Goal: Information Seeking & Learning: Learn about a topic

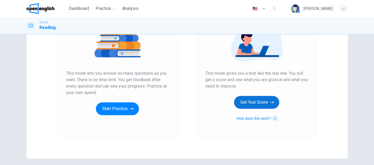
scroll to position [78, 0]
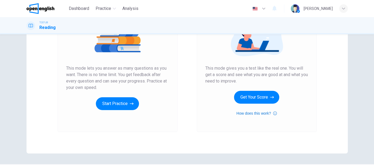
click at [248, 113] on button "How does this work?" at bounding box center [256, 113] width 40 height 6
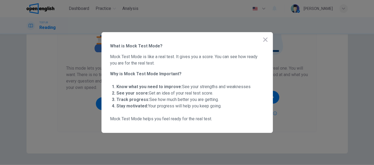
click at [263, 35] on button "button" at bounding box center [265, 39] width 11 height 11
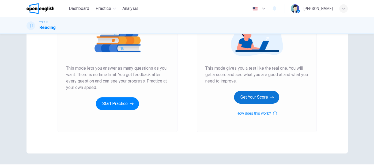
click at [254, 99] on button "Get Your Score" at bounding box center [256, 97] width 45 height 13
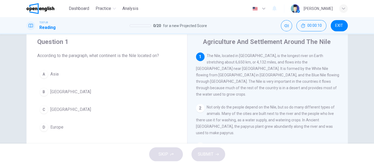
scroll to position [17, 0]
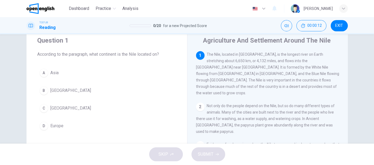
click at [42, 107] on div "C" at bounding box center [44, 108] width 9 height 9
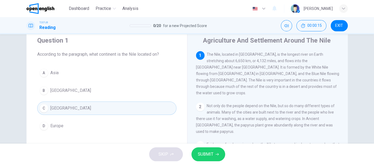
click at [217, 154] on icon "button" at bounding box center [216, 153] width 3 height 3
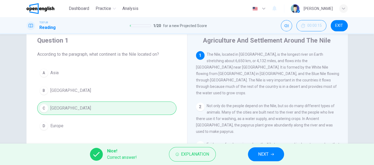
click at [268, 152] on span "NEXT" at bounding box center [263, 153] width 10 height 7
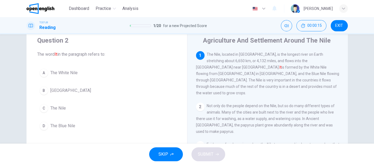
scroll to position [0, 0]
click at [41, 107] on div "C" at bounding box center [44, 108] width 9 height 9
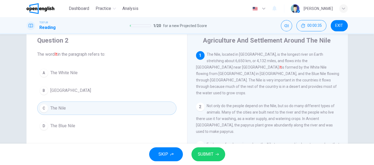
click at [216, 154] on icon "button" at bounding box center [216, 154] width 3 height 2
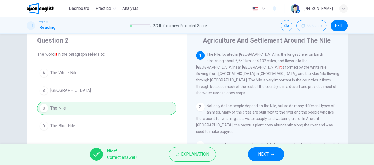
click at [272, 155] on icon "button" at bounding box center [271, 153] width 3 height 3
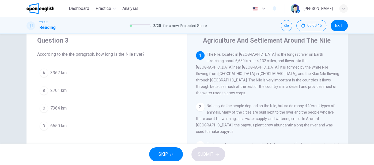
click at [43, 129] on div "D" at bounding box center [44, 125] width 9 height 9
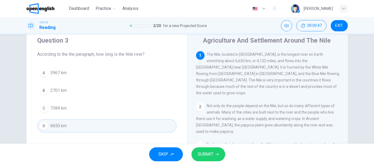
click at [216, 154] on icon "button" at bounding box center [216, 154] width 3 height 2
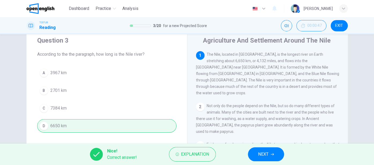
click at [260, 150] on span "NEXT" at bounding box center [263, 153] width 10 height 7
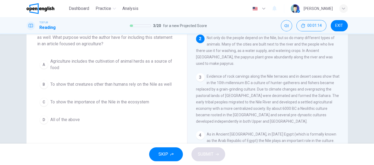
scroll to position [41, 0]
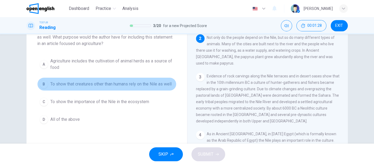
click at [43, 86] on div "B" at bounding box center [44, 84] width 9 height 9
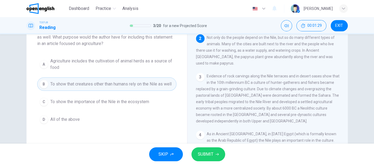
click at [216, 154] on icon "button" at bounding box center [216, 153] width 3 height 3
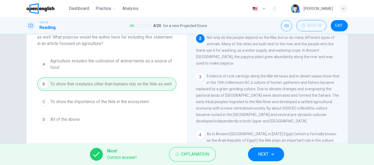
click at [273, 154] on icon "button" at bounding box center [271, 154] width 3 height 2
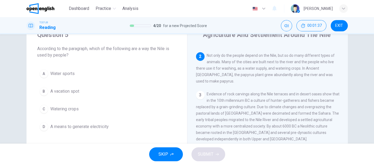
scroll to position [24, 0]
click at [45, 107] on div "C" at bounding box center [44, 107] width 9 height 9
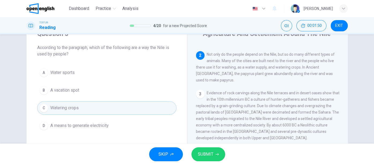
click at [216, 154] on icon "button" at bounding box center [216, 154] width 3 height 2
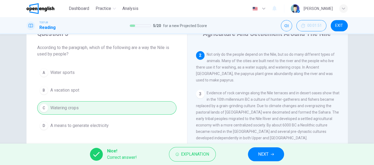
click at [263, 155] on span "NEXT" at bounding box center [263, 153] width 10 height 7
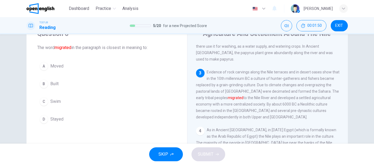
scroll to position [71, 0]
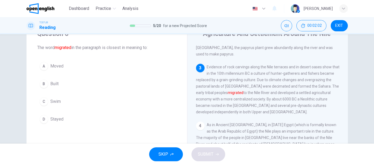
click at [59, 66] on span "Moved" at bounding box center [56, 66] width 13 height 6
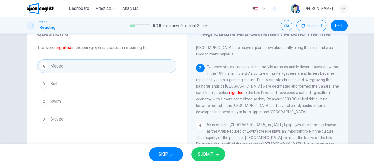
click at [216, 155] on icon "button" at bounding box center [216, 153] width 3 height 3
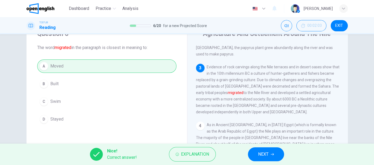
click at [278, 159] on button "NEXT" at bounding box center [266, 154] width 36 height 14
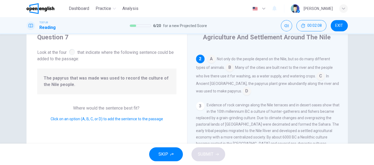
scroll to position [21, 0]
click at [316, 72] on input at bounding box center [320, 76] width 9 height 9
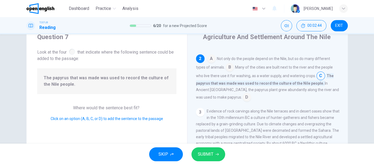
click at [222, 153] on button "SUBMIT" at bounding box center [208, 154] width 34 height 14
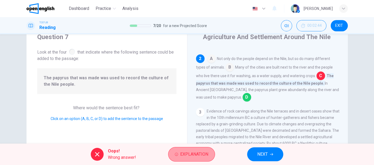
click at [199, 157] on span "Explanation" at bounding box center [194, 153] width 28 height 7
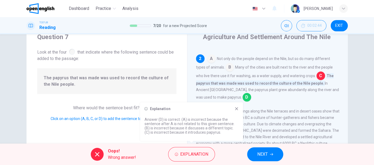
click at [261, 156] on span "NEXT" at bounding box center [262, 153] width 10 height 7
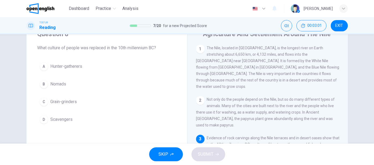
scroll to position [24, 0]
click at [40, 66] on div "A" at bounding box center [44, 66] width 9 height 9
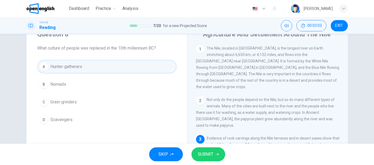
click at [218, 160] on button "SUBMIT" at bounding box center [208, 154] width 34 height 14
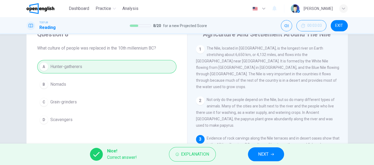
click at [267, 156] on span "NEXT" at bounding box center [263, 153] width 10 height 7
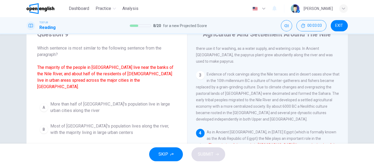
scroll to position [71, 0]
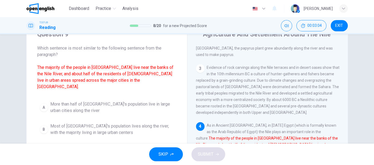
click at [0, 163] on div "SKIP SUBMIT" at bounding box center [187, 153] width 374 height 21
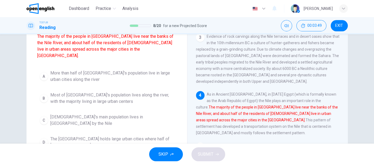
scroll to position [55, 0]
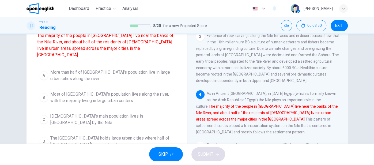
click at [167, 155] on span "SKIP" at bounding box center [163, 153] width 10 height 7
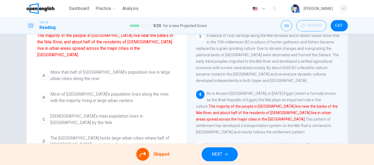
click at [216, 153] on span "NEXT" at bounding box center [216, 153] width 10 height 7
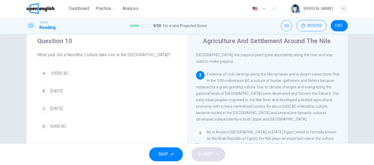
scroll to position [16, 0]
click at [44, 72] on div "A" at bounding box center [44, 74] width 9 height 9
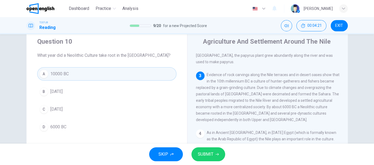
click at [47, 93] on div "B" at bounding box center [44, 91] width 9 height 9
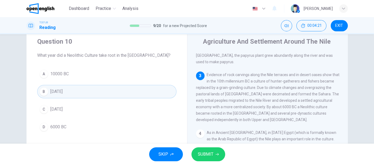
click at [53, 126] on span "6000 BC" at bounding box center [58, 127] width 16 height 6
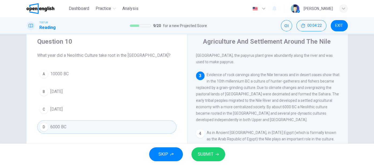
click at [208, 157] on span "SUBMIT" at bounding box center [206, 153] width 16 height 7
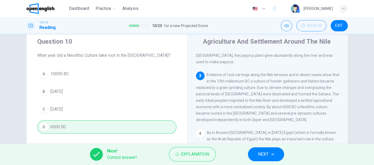
click at [272, 154] on icon "button" at bounding box center [271, 154] width 3 height 2
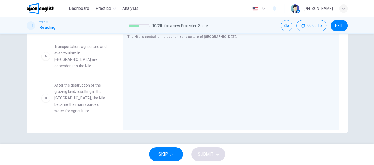
scroll to position [0, 0]
click at [49, 52] on div "A Transportation, agriculture and even tourism in [GEOGRAPHIC_DATA] are depende…" at bounding box center [75, 81] width 77 height 82
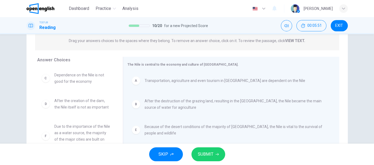
scroll to position [68, 0]
click at [217, 154] on icon "button" at bounding box center [216, 154] width 3 height 2
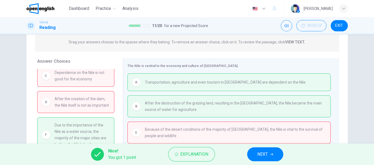
scroll to position [0, 0]
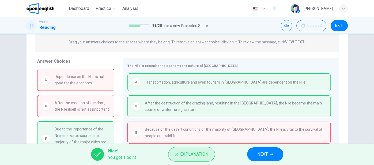
click at [199, 153] on span "Explanation" at bounding box center [194, 153] width 28 height 7
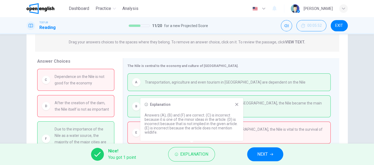
click at [235, 104] on icon at bounding box center [236, 104] width 4 height 4
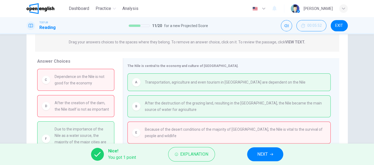
click at [264, 155] on span "NEXT" at bounding box center [262, 153] width 10 height 7
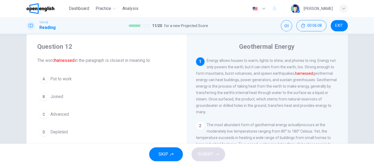
scroll to position [12, 0]
click at [113, 111] on button "C Advanced" at bounding box center [106, 113] width 139 height 13
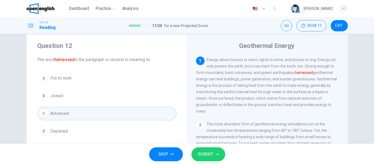
click at [208, 156] on span "SUBMIT" at bounding box center [206, 153] width 16 height 7
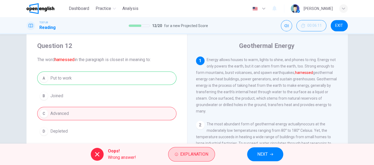
click at [195, 155] on span "Explanation" at bounding box center [194, 153] width 28 height 7
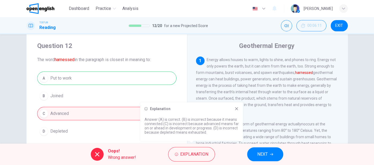
click at [264, 156] on span "NEXT" at bounding box center [262, 153] width 10 height 7
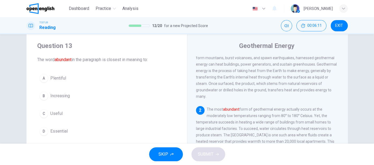
scroll to position [15, 0]
click at [83, 74] on button "A Plentiful" at bounding box center [106, 77] width 139 height 13
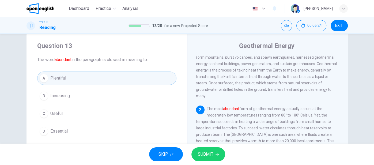
click at [216, 154] on icon "button" at bounding box center [216, 154] width 3 height 2
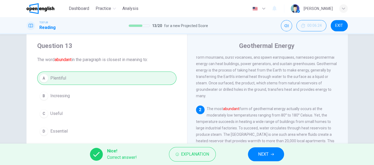
click at [272, 155] on icon "button" at bounding box center [271, 153] width 3 height 3
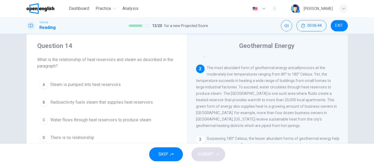
scroll to position [57, 0]
click at [146, 119] on span "Water flows through heat reservoirs to produce steam" at bounding box center [100, 120] width 101 height 6
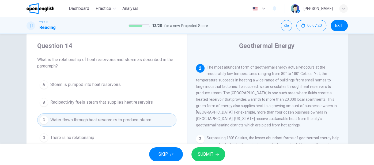
click at [211, 157] on span "SUBMIT" at bounding box center [206, 153] width 16 height 7
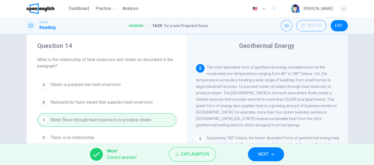
click at [267, 154] on span "NEXT" at bounding box center [263, 153] width 10 height 7
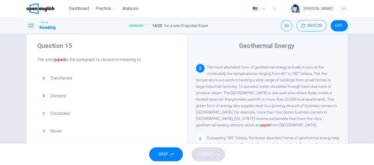
scroll to position [57, 0]
click at [45, 81] on div "A" at bounding box center [44, 78] width 9 height 9
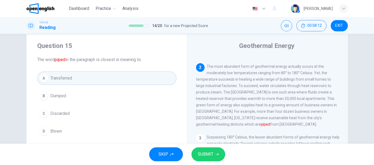
click at [211, 157] on span "SUBMIT" at bounding box center [206, 153] width 16 height 7
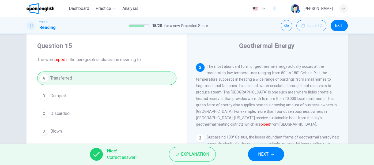
click at [273, 154] on icon "button" at bounding box center [271, 154] width 3 height 2
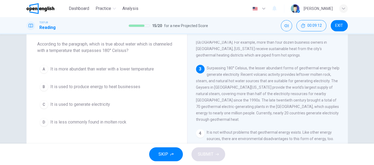
scroll to position [32, 0]
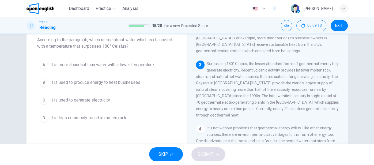
click at [139, 79] on span "It is used to produce energy to heat businesses" at bounding box center [95, 82] width 90 height 6
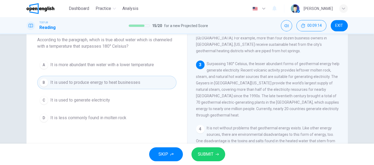
click at [217, 154] on icon "button" at bounding box center [216, 153] width 3 height 3
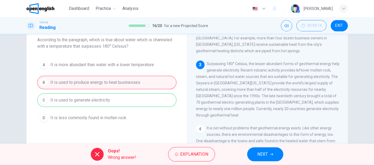
click at [264, 152] on span "NEXT" at bounding box center [262, 153] width 10 height 7
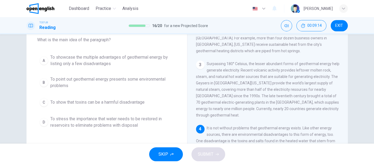
scroll to position [124, 0]
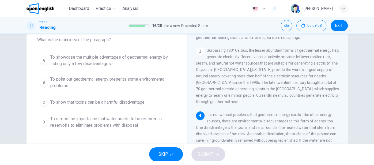
click at [46, 83] on div "B" at bounding box center [44, 82] width 9 height 9
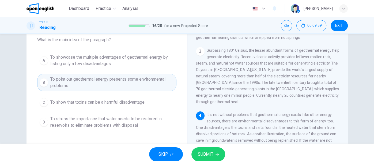
click at [216, 154] on icon "button" at bounding box center [216, 153] width 3 height 3
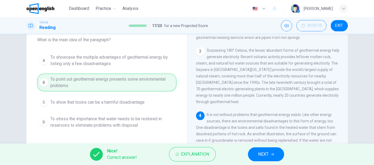
click at [266, 156] on span "NEXT" at bounding box center [263, 153] width 10 height 7
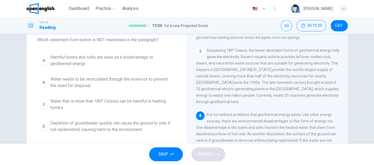
click at [46, 82] on div "B" at bounding box center [44, 82] width 9 height 9
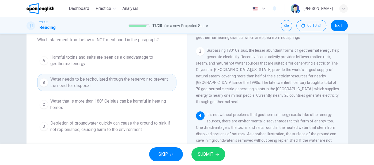
click at [204, 151] on span "SUBMIT" at bounding box center [206, 153] width 16 height 7
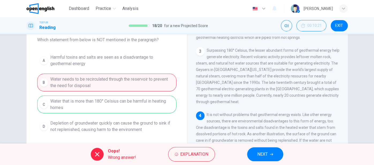
click at [261, 155] on span "NEXT" at bounding box center [262, 153] width 10 height 7
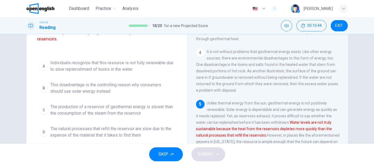
scroll to position [67, 0]
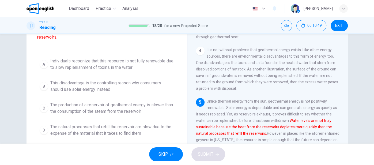
click at [51, 104] on span "The production of a reservoir of geothermal energy is slower than the consumpti…" at bounding box center [112, 108] width 124 height 13
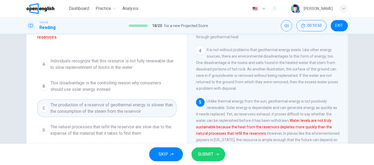
click at [206, 152] on span "SUBMIT" at bounding box center [206, 153] width 16 height 7
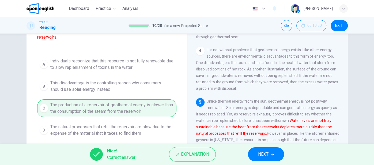
click at [263, 153] on span "NEXT" at bounding box center [263, 153] width 10 height 7
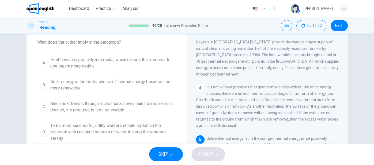
scroll to position [29, 0]
click at [170, 105] on span "Since heat travels through rocks more slowly than the reservoir is drained, the…" at bounding box center [112, 107] width 124 height 13
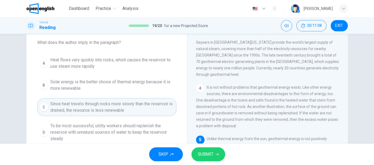
click at [203, 157] on span "SUBMIT" at bounding box center [206, 153] width 16 height 7
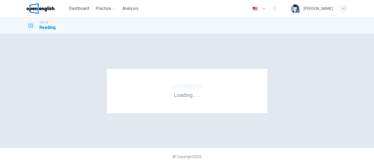
scroll to position [0, 0]
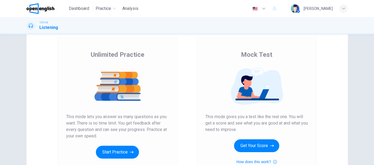
scroll to position [37, 0]
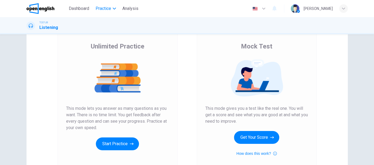
click at [106, 6] on span "Practice" at bounding box center [103, 8] width 16 height 6
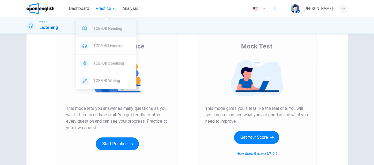
click at [114, 27] on span "TOEFL® Reading" at bounding box center [112, 28] width 39 height 6
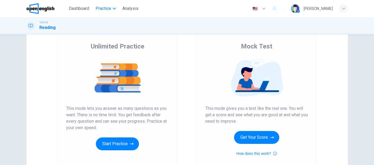
click at [108, 10] on span "Practice" at bounding box center [103, 8] width 16 height 6
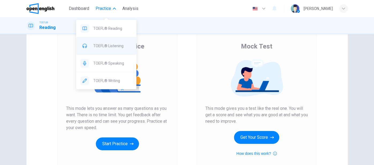
click at [124, 45] on span "TOEFL® Listening" at bounding box center [112, 46] width 39 height 6
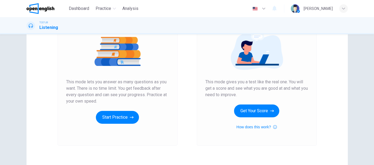
scroll to position [66, 0]
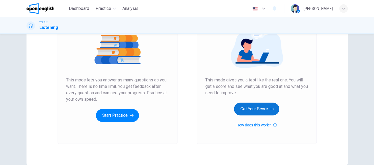
click at [272, 108] on icon "button" at bounding box center [272, 108] width 4 height 5
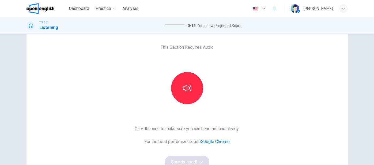
scroll to position [22, 0]
click at [190, 87] on icon "button" at bounding box center [187, 87] width 9 height 9
click at [201, 160] on icon "button" at bounding box center [200, 161] width 3 height 3
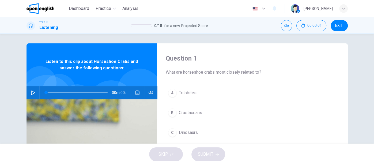
scroll to position [0, 0]
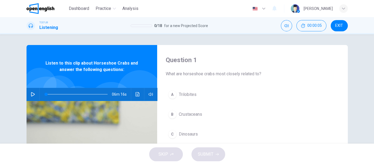
click at [37, 90] on div "06m 16s" at bounding box center [91, 94] width 130 height 13
click at [33, 94] on icon "button" at bounding box center [33, 94] width 4 height 4
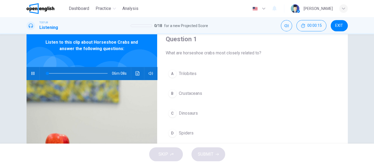
scroll to position [20, 0]
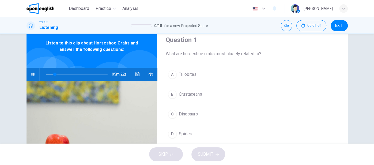
click at [173, 75] on div "A" at bounding box center [172, 74] width 9 height 9
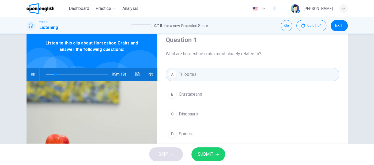
click at [207, 157] on span "SUBMIT" at bounding box center [206, 153] width 16 height 7
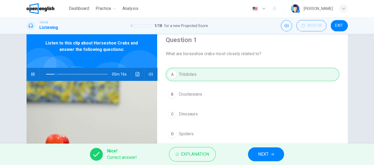
click at [257, 147] on div "Nice! Correct answer! Explanation NEXT" at bounding box center [187, 153] width 374 height 21
click at [263, 157] on span "NEXT" at bounding box center [263, 153] width 10 height 7
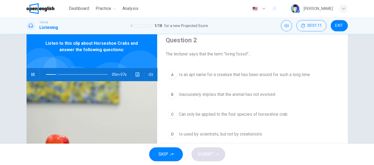
scroll to position [20, 0]
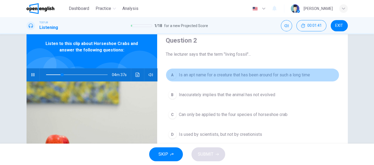
click at [203, 72] on span "Is an apt name for a creature that has been around for such a long time" at bounding box center [244, 75] width 131 height 6
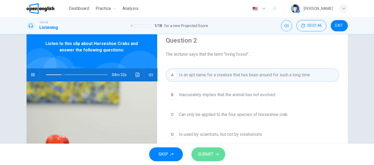
click at [202, 151] on span "SUBMIT" at bounding box center [206, 153] width 16 height 7
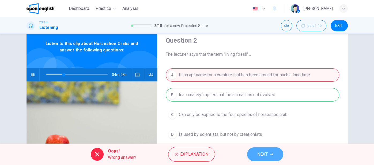
click at [275, 152] on button "NEXT" at bounding box center [265, 154] width 36 height 14
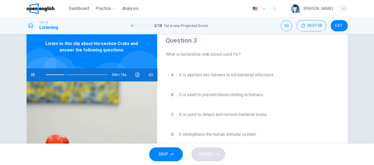
type input "**"
